Goal: Check status: Check status

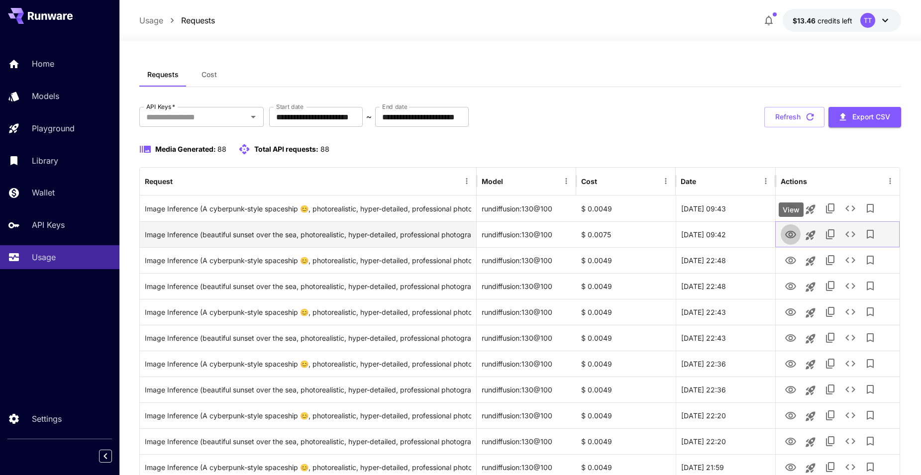
click at [796, 235] on icon "View" at bounding box center [790, 234] width 11 height 7
click at [850, 234] on icon "See details" at bounding box center [850, 234] width 12 height 12
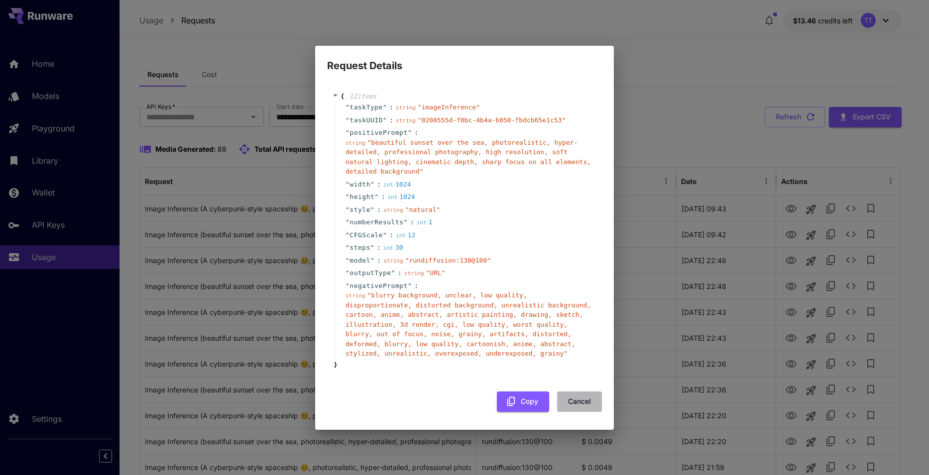
click at [586, 393] on button "Cancel" at bounding box center [579, 402] width 45 height 20
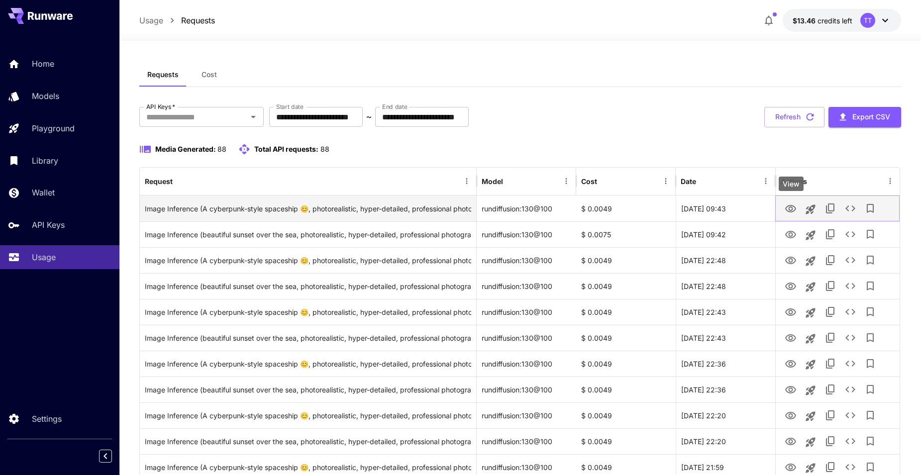
click at [795, 209] on icon "View" at bounding box center [790, 208] width 11 height 7
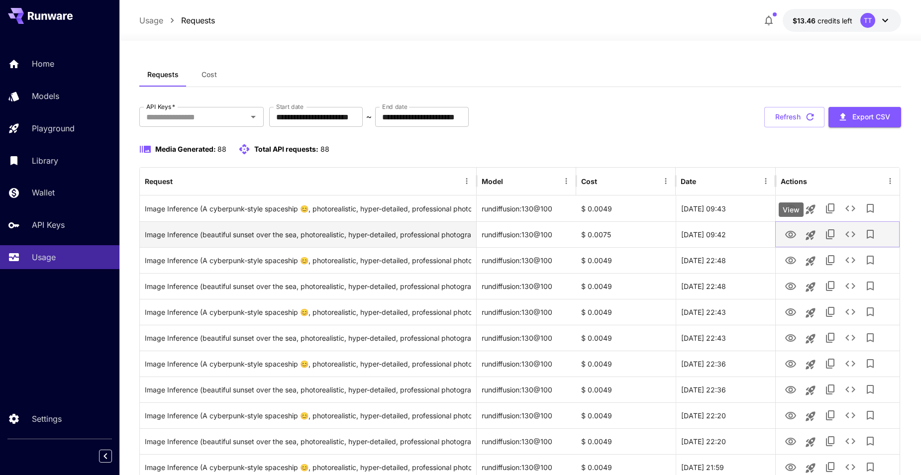
click at [795, 237] on icon "View" at bounding box center [791, 235] width 12 height 12
